Goal: Navigation & Orientation: Find specific page/section

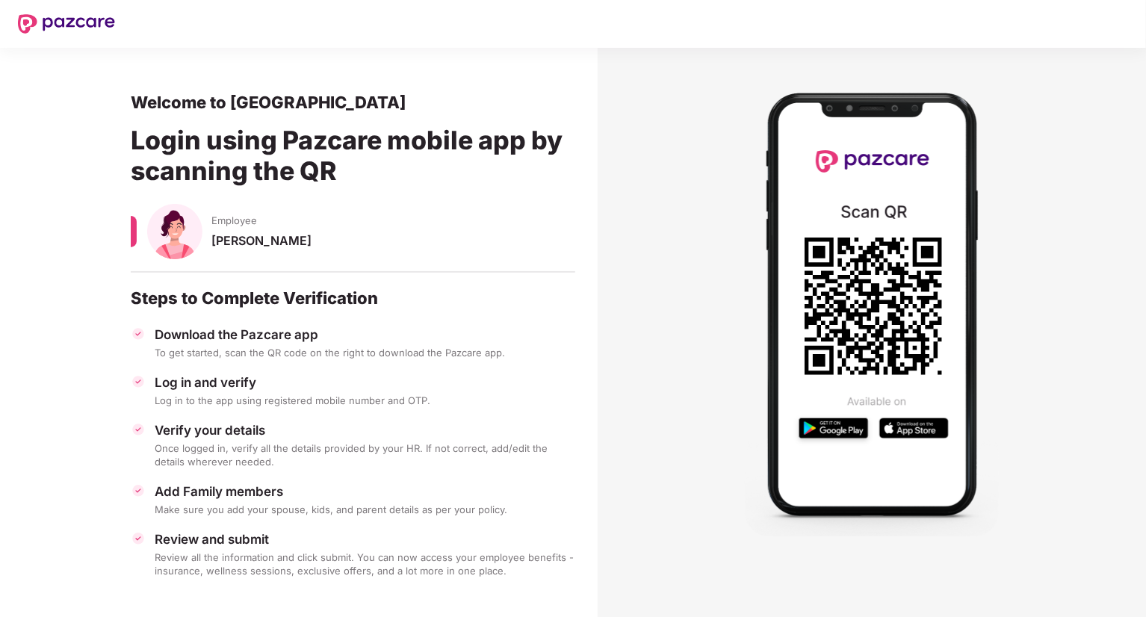
click at [300, 170] on div "Login using Pazcare mobile app by scanning the QR" at bounding box center [353, 158] width 444 height 91
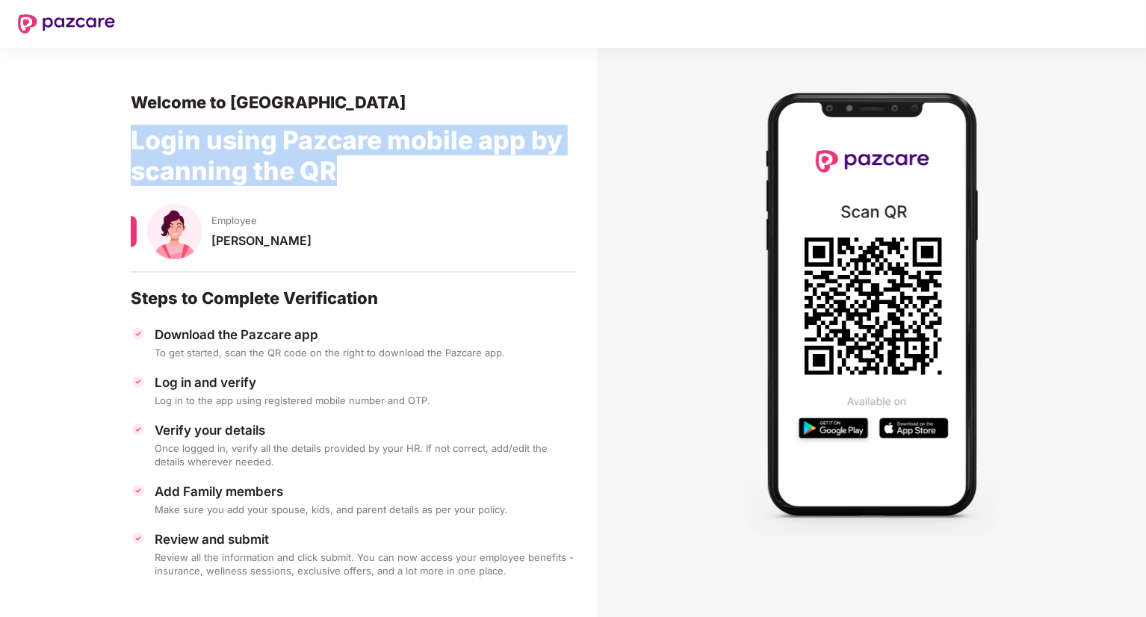
click at [300, 170] on div "Login using Pazcare mobile app by scanning the QR" at bounding box center [353, 158] width 444 height 91
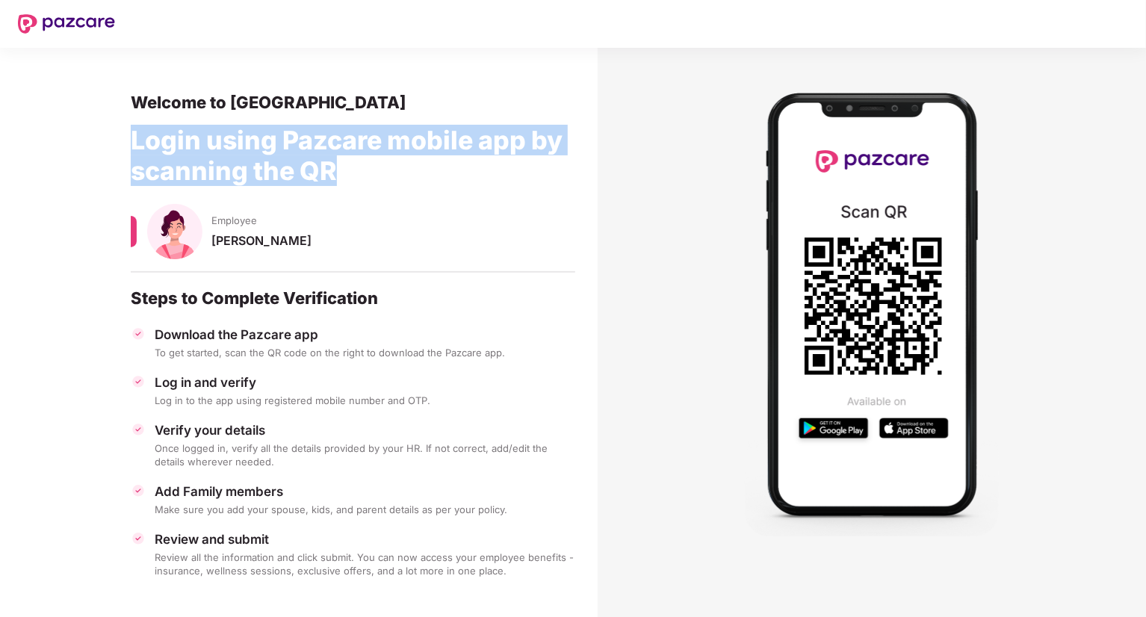
click at [300, 170] on div "Login using Pazcare mobile app by scanning the QR" at bounding box center [353, 158] width 444 height 91
click at [335, 160] on div "Login using Pazcare mobile app by scanning the QR" at bounding box center [353, 158] width 444 height 91
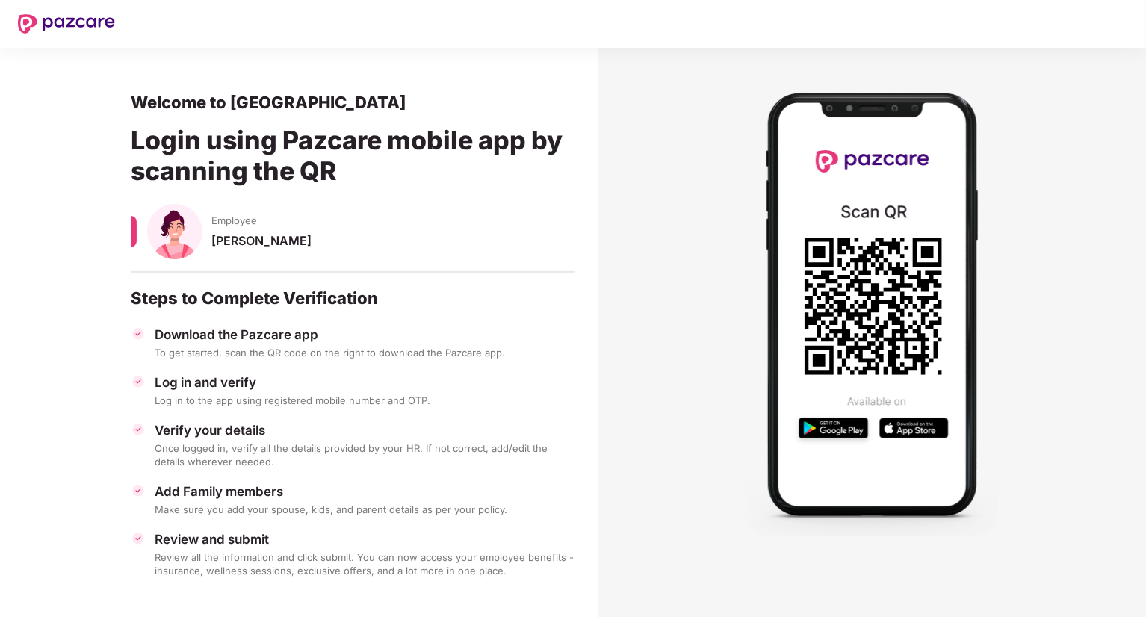
click at [335, 160] on div "Login using Pazcare mobile app by scanning the QR" at bounding box center [353, 158] width 444 height 91
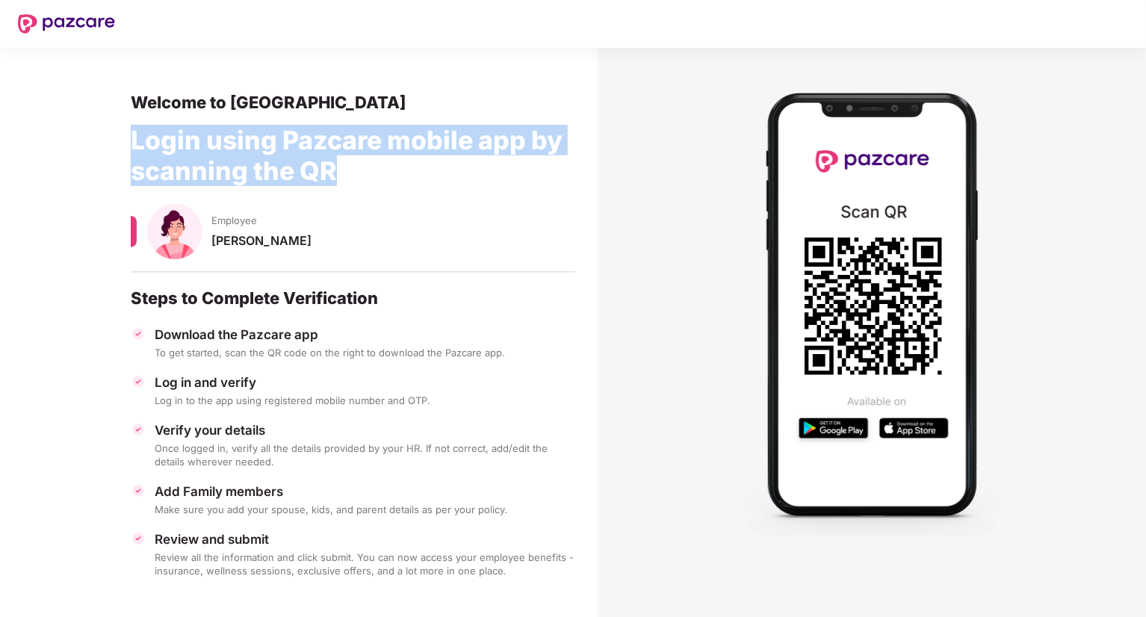
click at [335, 160] on div "Login using Pazcare mobile app by scanning the QR" at bounding box center [353, 158] width 444 height 91
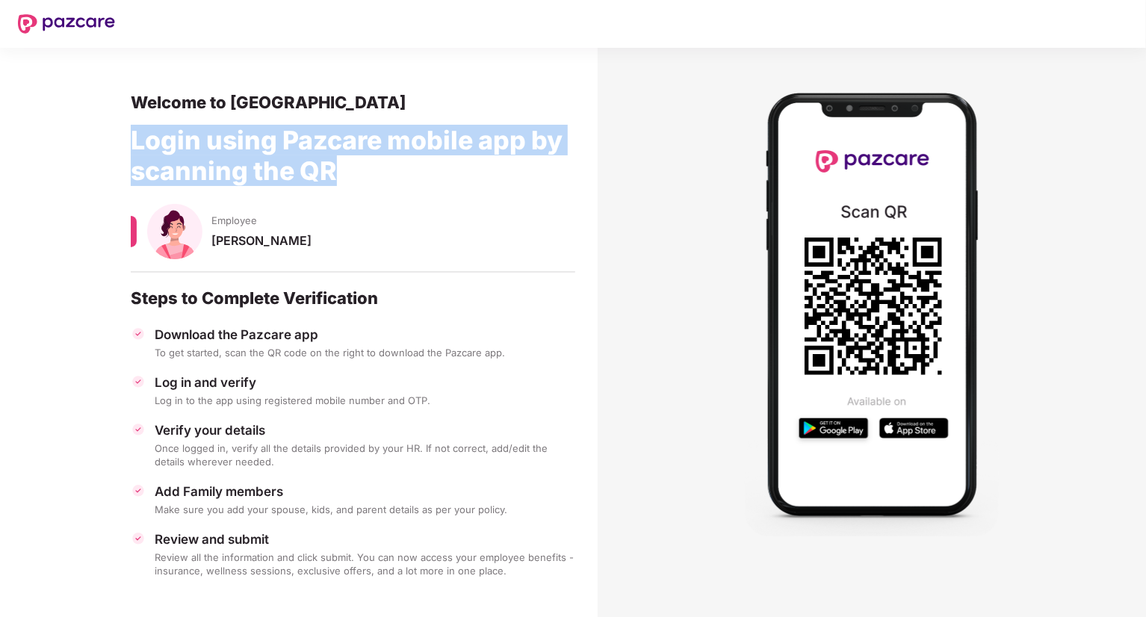
click at [336, 149] on div "Login using Pazcare mobile app by scanning the QR" at bounding box center [353, 158] width 444 height 91
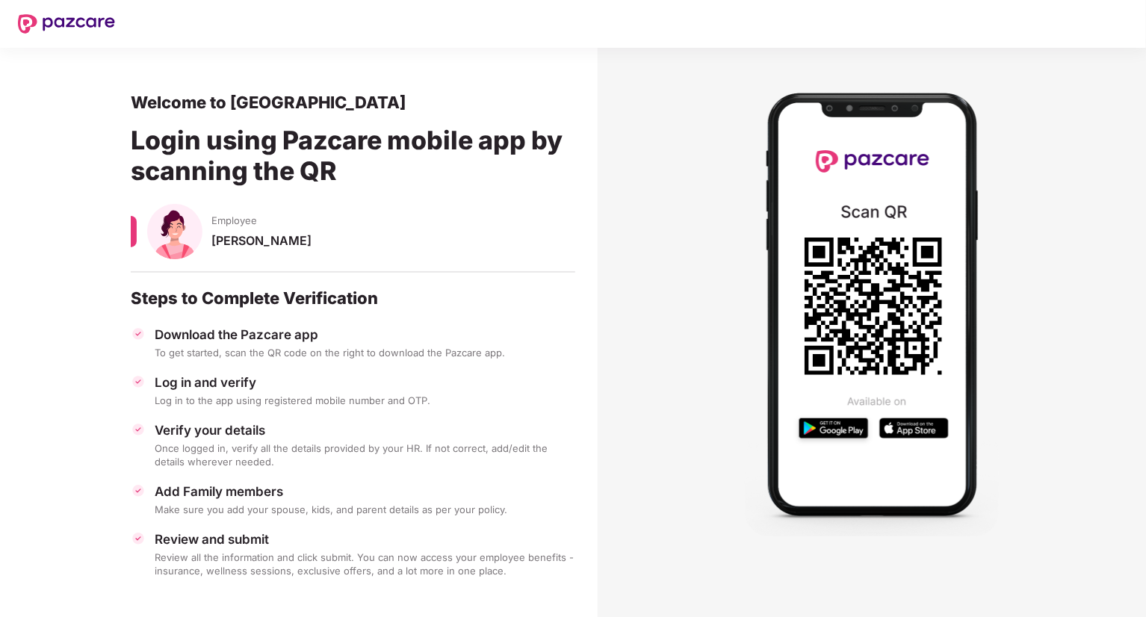
click at [336, 149] on div "Login using Pazcare mobile app by scanning the QR" at bounding box center [353, 158] width 444 height 91
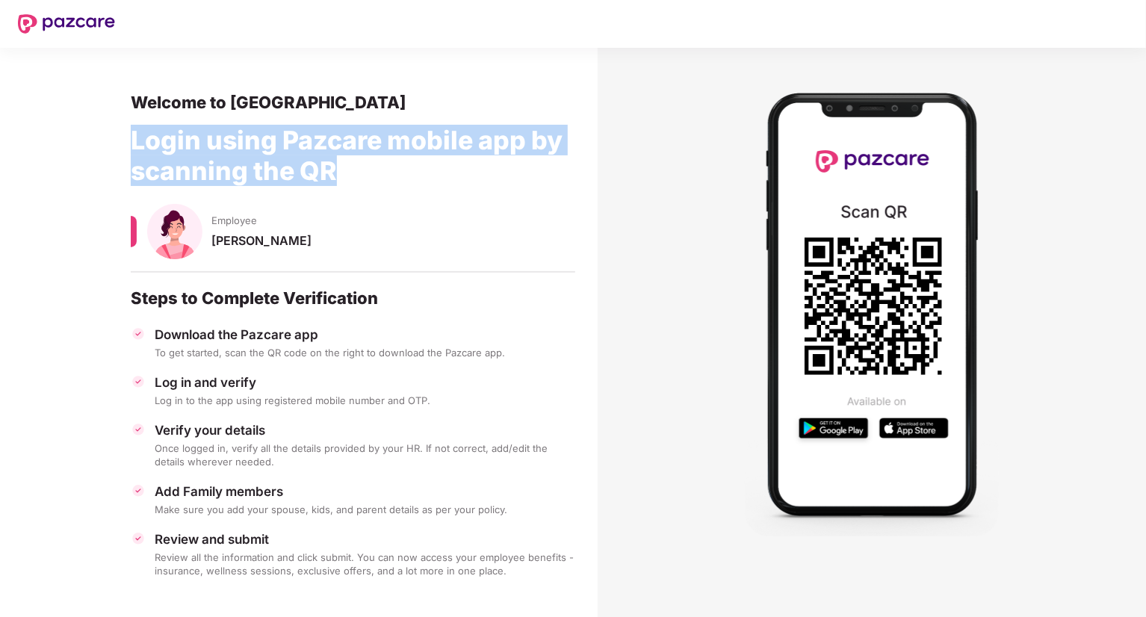
click at [336, 149] on div "Login using Pazcare mobile app by scanning the QR" at bounding box center [353, 158] width 444 height 91
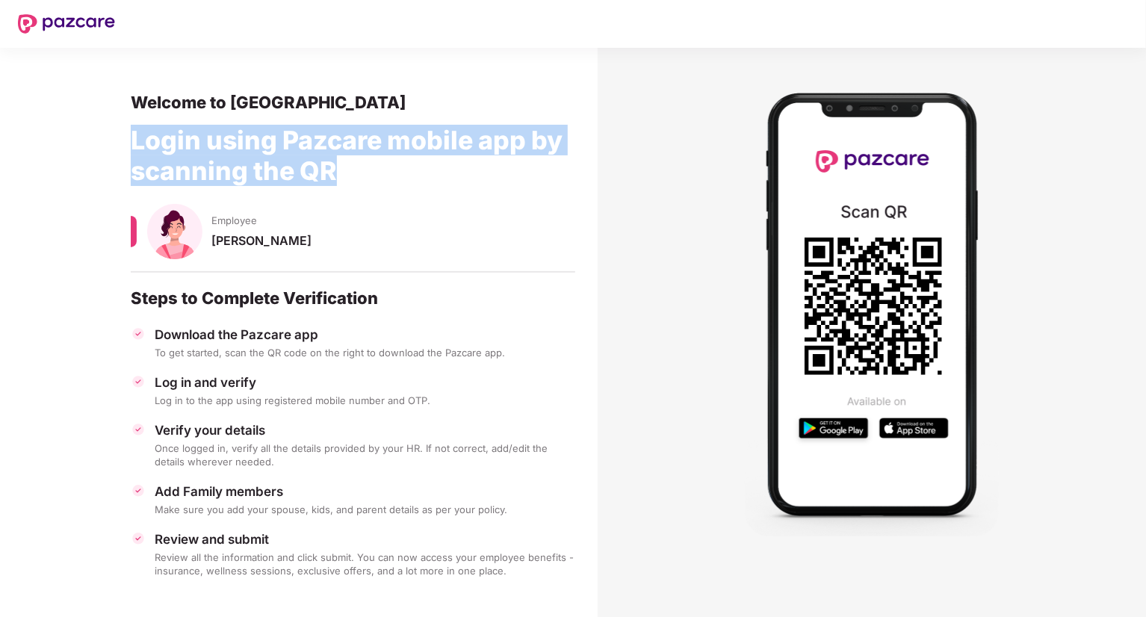
click at [360, 167] on div "Login using Pazcare mobile app by scanning the QR" at bounding box center [353, 158] width 444 height 91
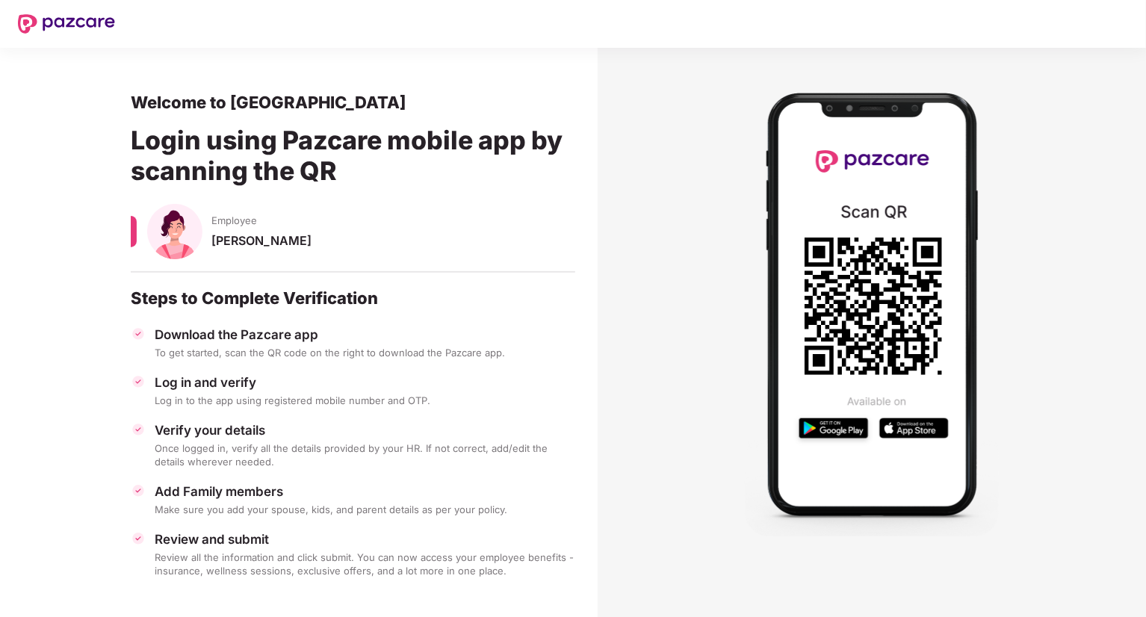
click at [314, 170] on div "Login using Pazcare mobile app by scanning the QR" at bounding box center [353, 158] width 444 height 91
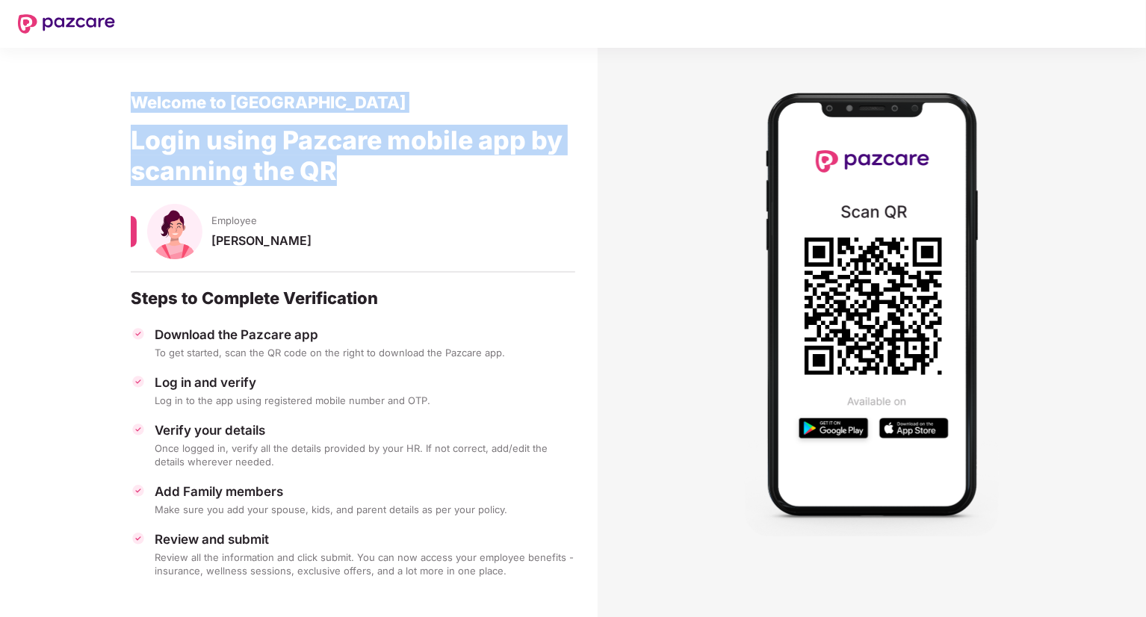
drag, startPoint x: 314, startPoint y: 170, endPoint x: 290, endPoint y: 100, distance: 74.4
click at [290, 100] on div "Welcome to Pazcare Login using Pazcare mobile app by scanning the QR Employee […" at bounding box center [353, 335] width 444 height 486
click at [290, 100] on div "Welcome to [GEOGRAPHIC_DATA]" at bounding box center [353, 102] width 444 height 21
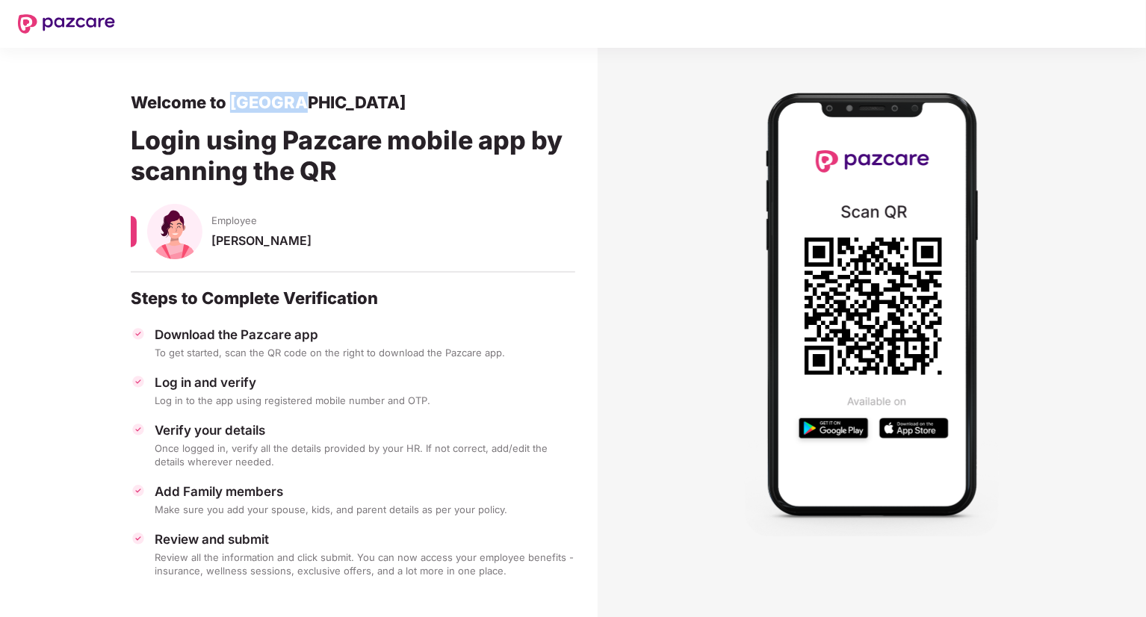
click at [290, 100] on div "Welcome to [GEOGRAPHIC_DATA]" at bounding box center [353, 102] width 444 height 21
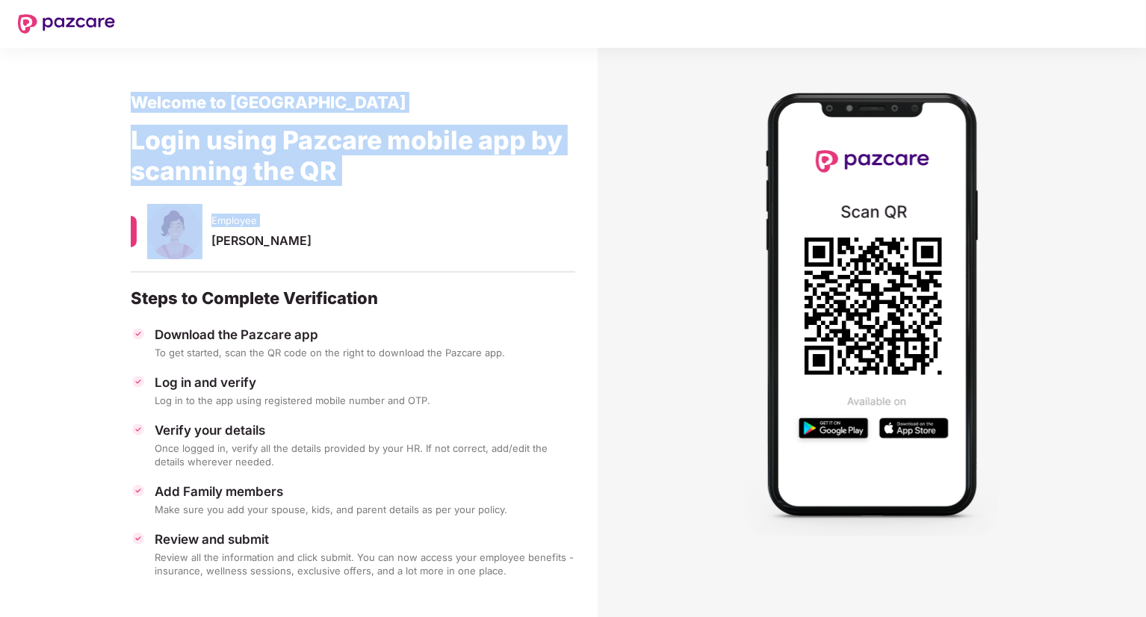
drag, startPoint x: 290, startPoint y: 100, endPoint x: 367, endPoint y: 225, distance: 146.6
click at [367, 225] on div "Welcome to Pazcare Login using Pazcare mobile app by scanning the QR Employee […" at bounding box center [353, 335] width 444 height 486
click at [367, 225] on div "Employee" at bounding box center [393, 215] width 364 height 23
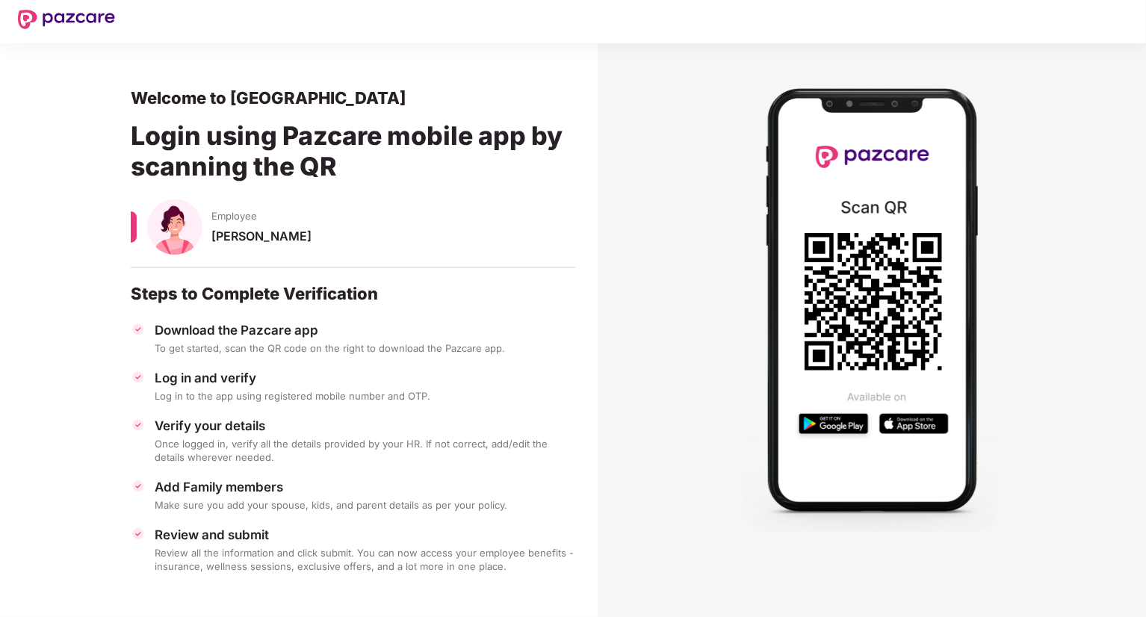
scroll to position [1, 0]
